Goal: Task Accomplishment & Management: Manage account settings

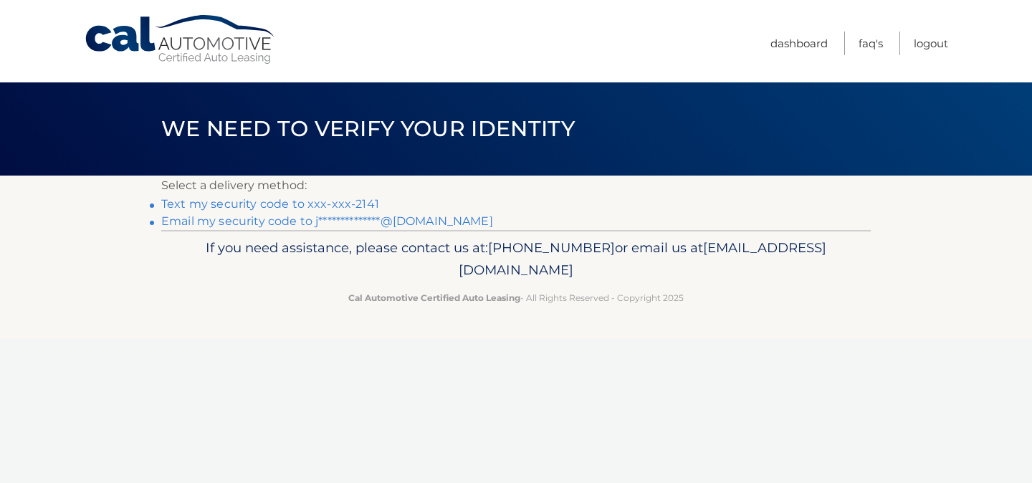
click at [305, 201] on link "Text my security code to xxx-xxx-2141" at bounding box center [270, 204] width 218 height 14
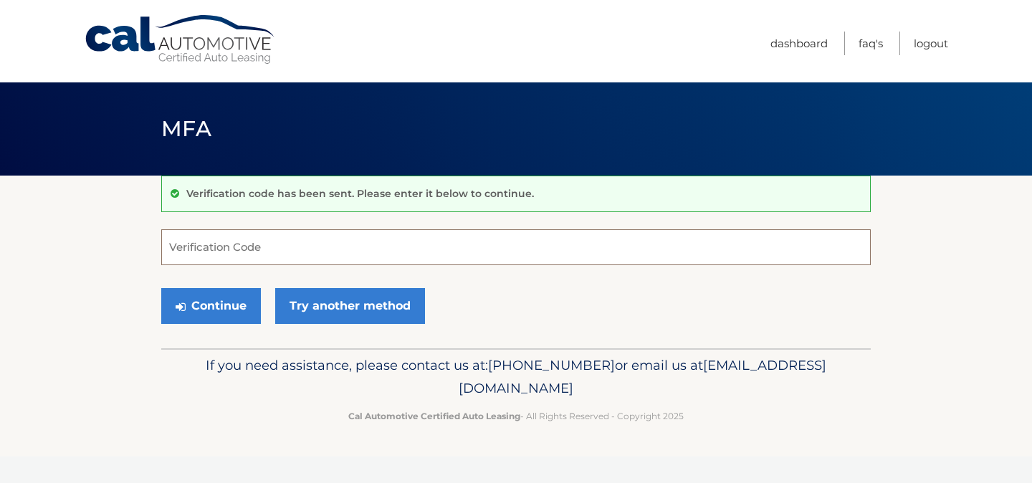
click at [484, 247] on input "Verification Code" at bounding box center [516, 247] width 710 height 36
paste input "399274"
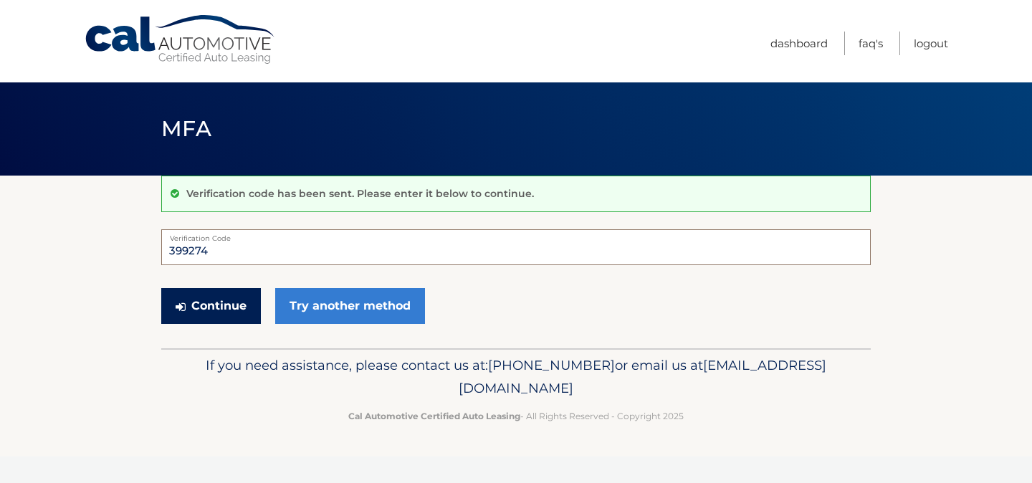
type input "399274"
click at [238, 305] on button "Continue" at bounding box center [211, 306] width 100 height 36
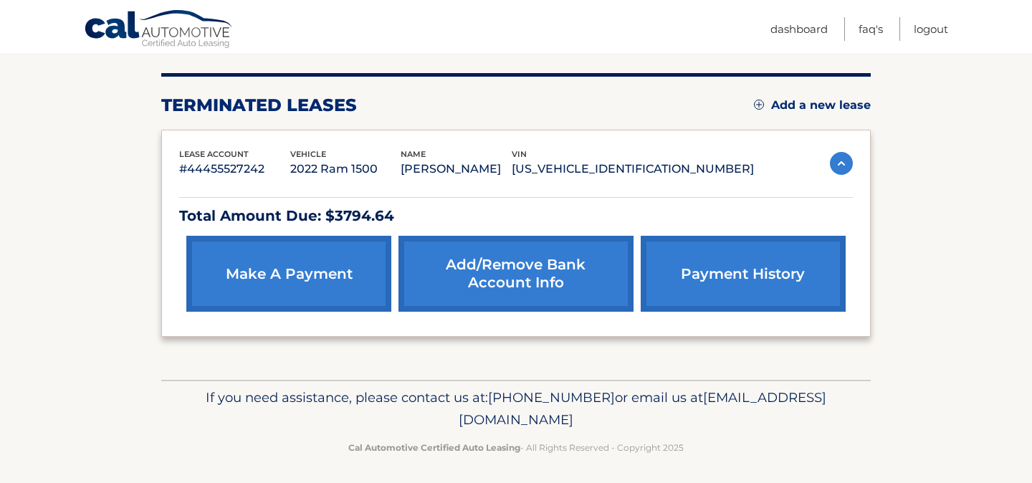
scroll to position [166, 0]
